Goal: Navigation & Orientation: Find specific page/section

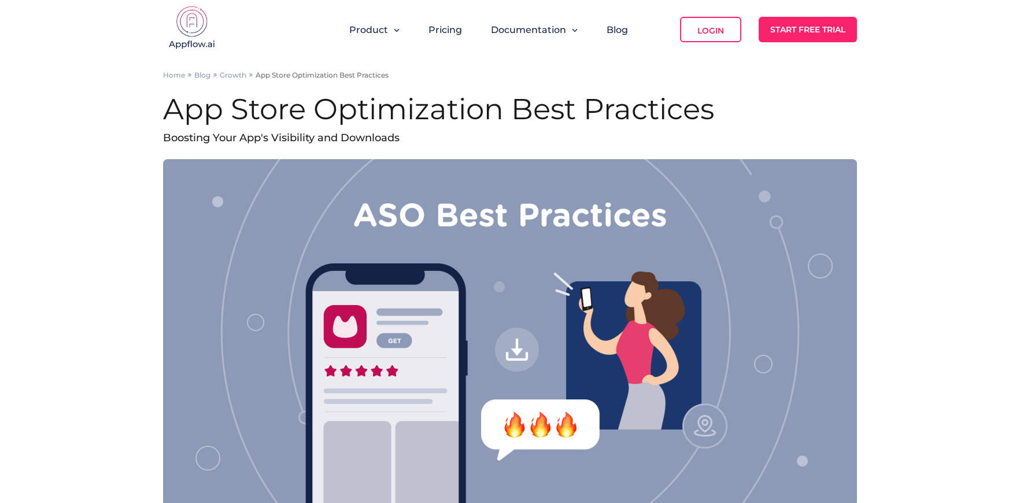
click at [184, 25] on img at bounding box center [192, 29] width 58 height 46
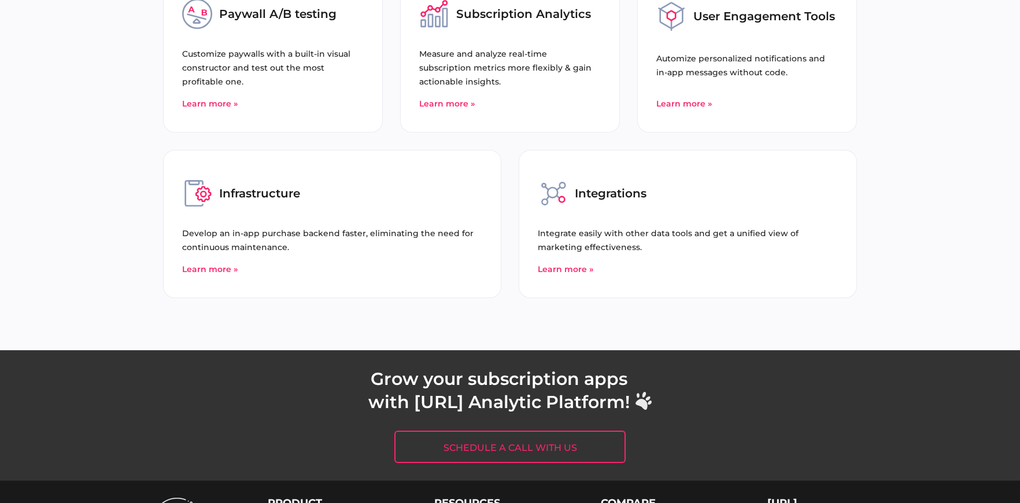
scroll to position [4484, 0]
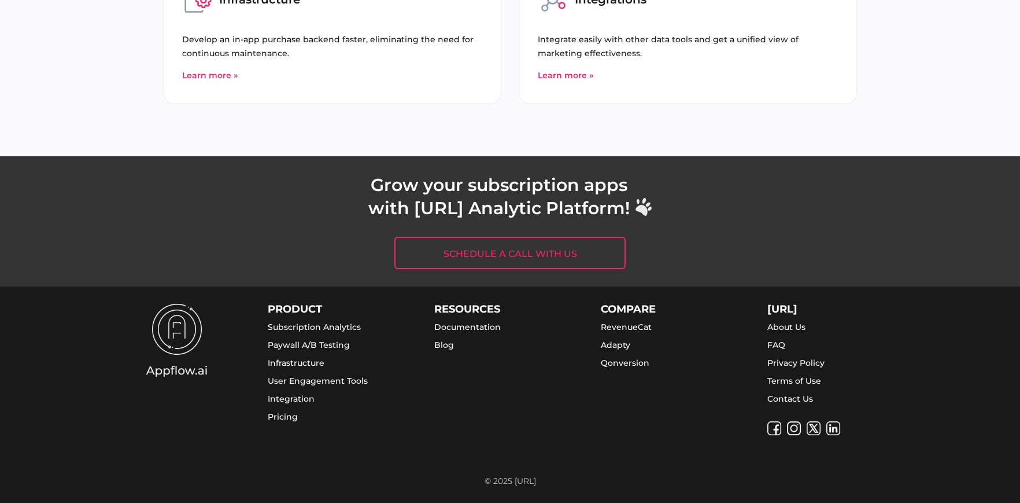
click at [800, 398] on link "Contact Us" at bounding box center [790, 398] width 46 height 10
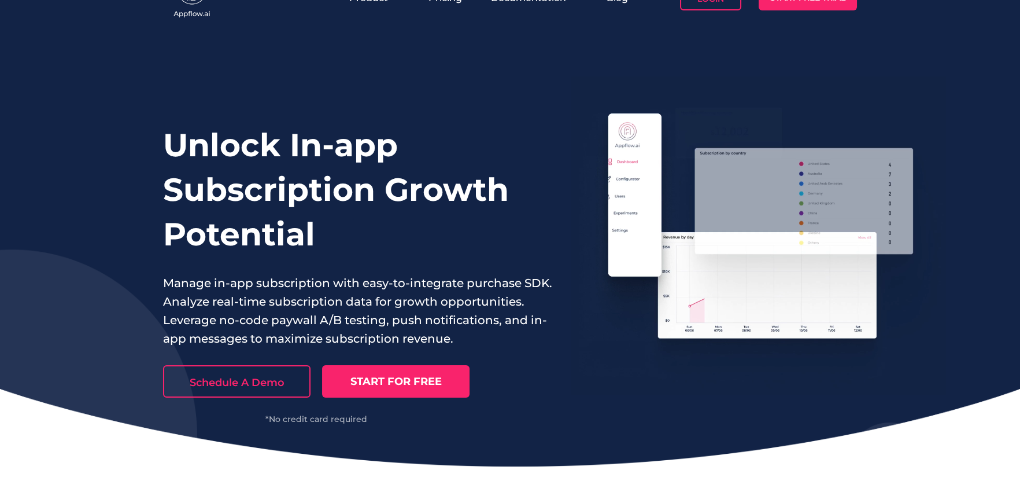
scroll to position [0, 0]
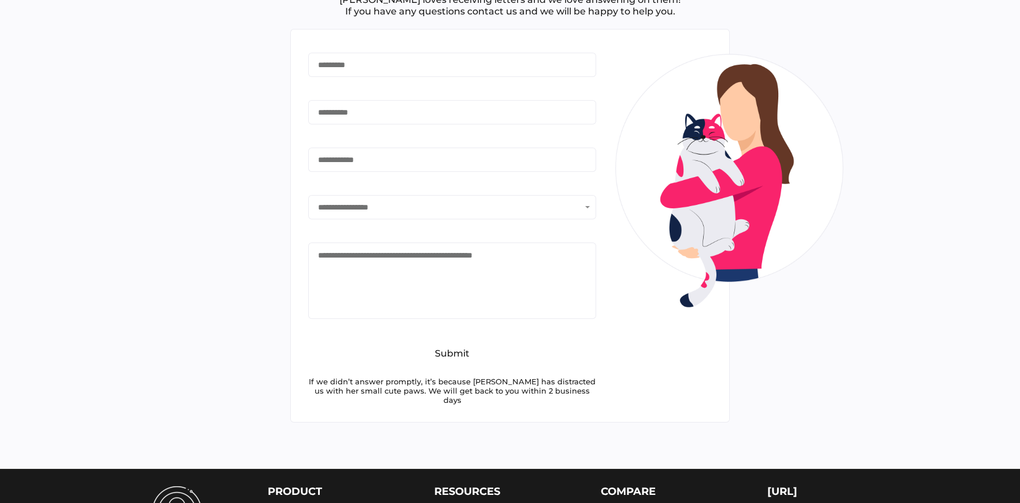
type input "*******"
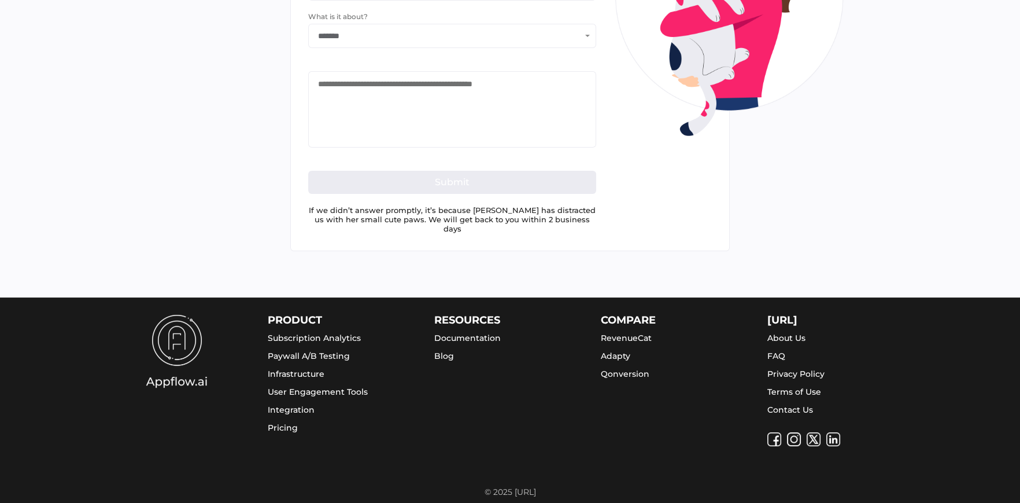
scroll to position [297, 0]
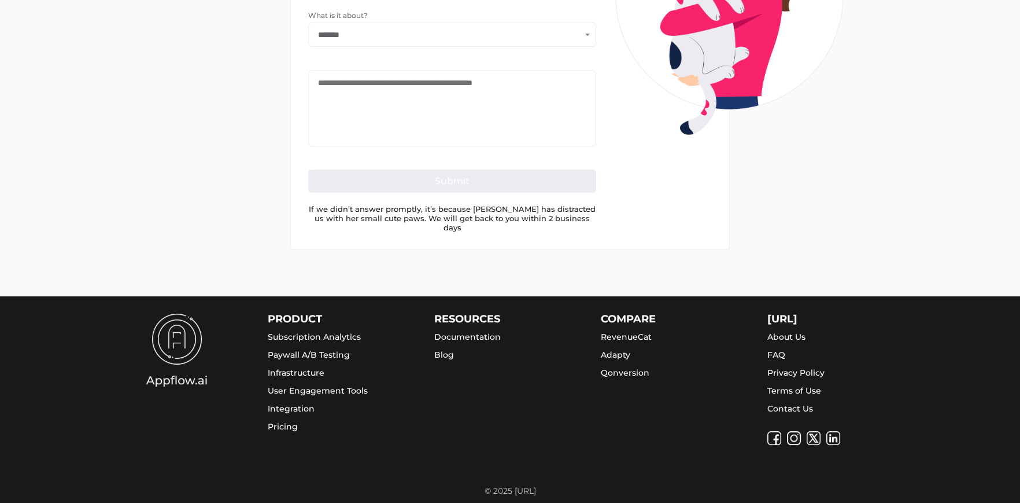
click at [801, 331] on link "About Us" at bounding box center [786, 336] width 38 height 10
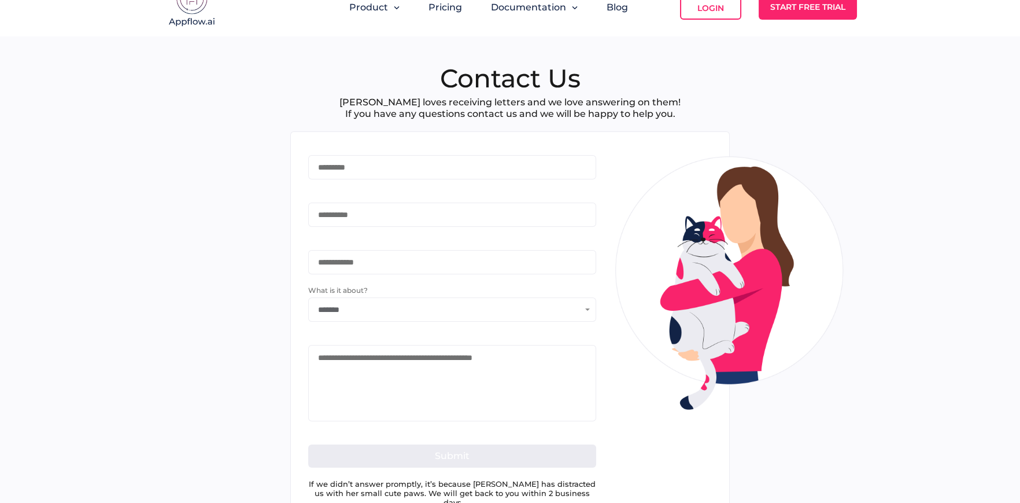
scroll to position [0, 0]
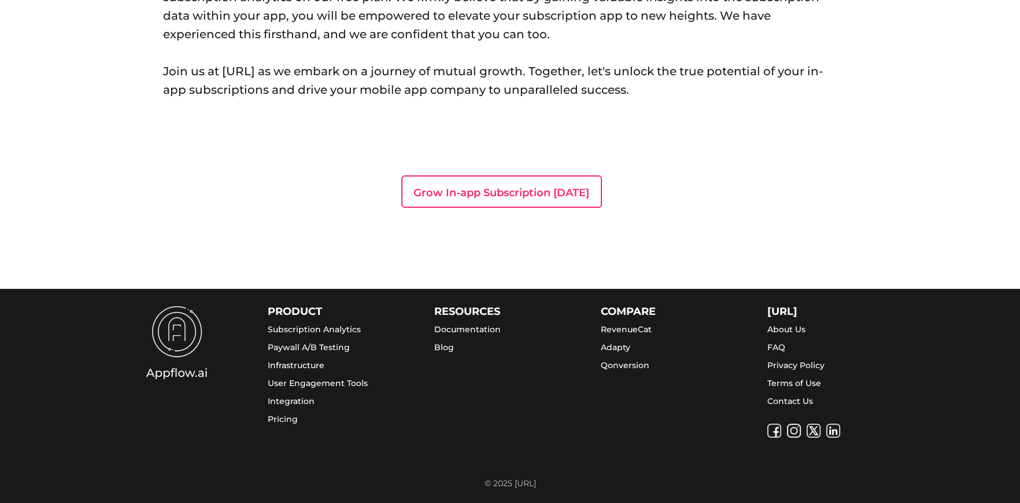
scroll to position [687, 0]
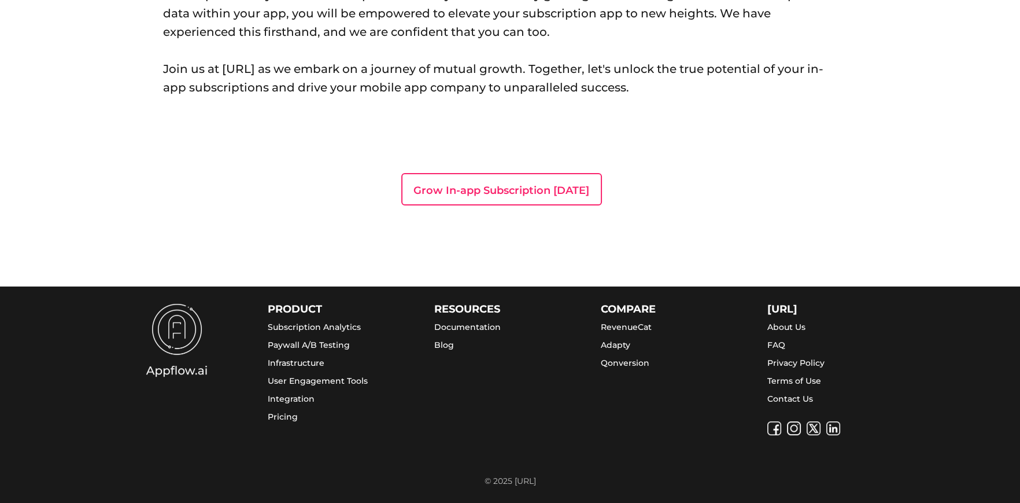
click at [794, 379] on link "Terms of Use" at bounding box center [794, 380] width 54 height 10
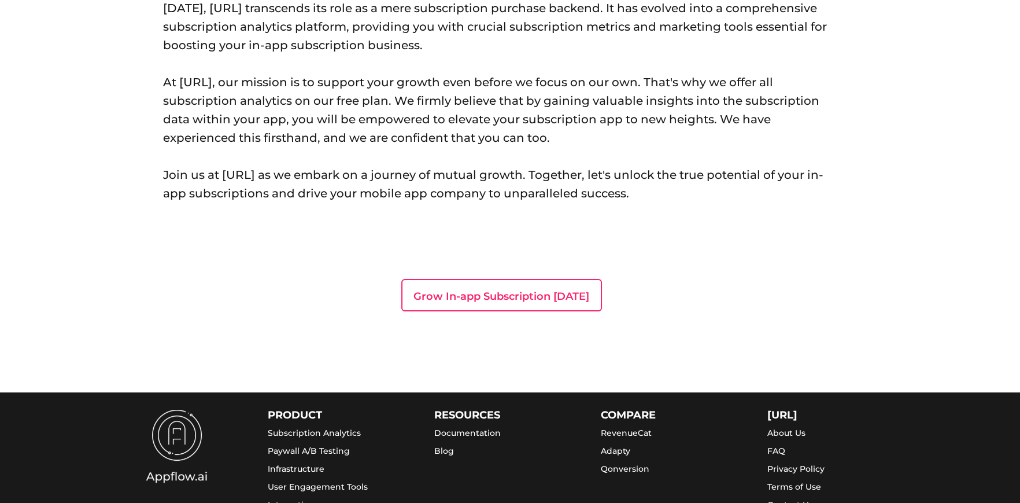
scroll to position [456, 0]
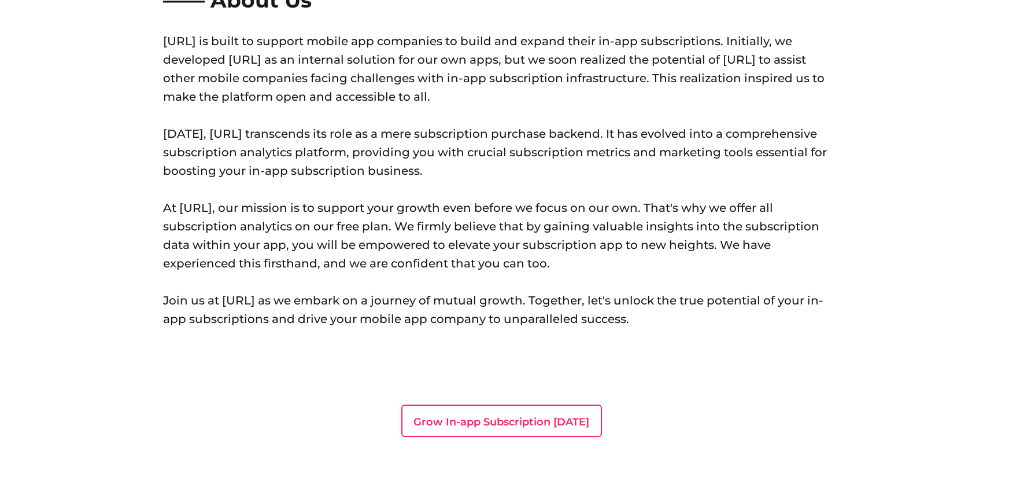
click at [10, 228] on div "Greetings from the Appflow.ai team! —— About Us Appflow.ai is built to support …" at bounding box center [510, 60] width 1020 height 914
